Goal: Navigation & Orientation: Find specific page/section

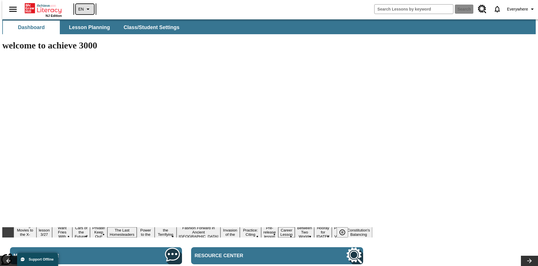
click at [85, 9] on icon "Language: EN, Select a language" at bounding box center [88, 9] width 7 height 7
